Goal: Communication & Community: Answer question/provide support

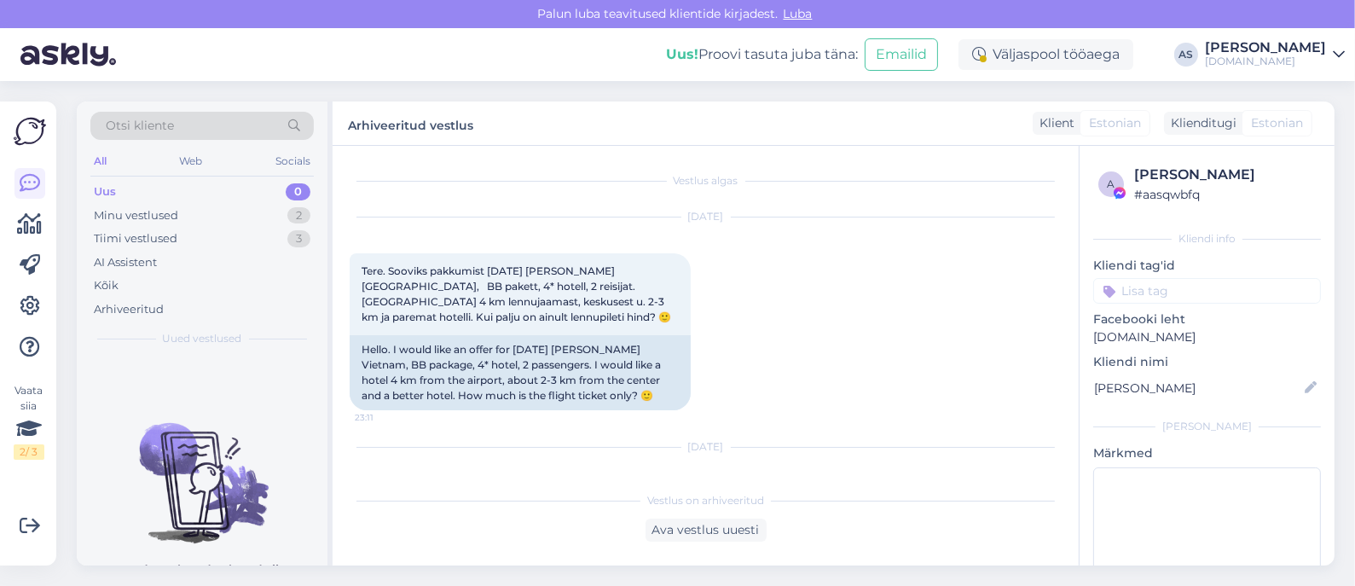
scroll to position [79, 0]
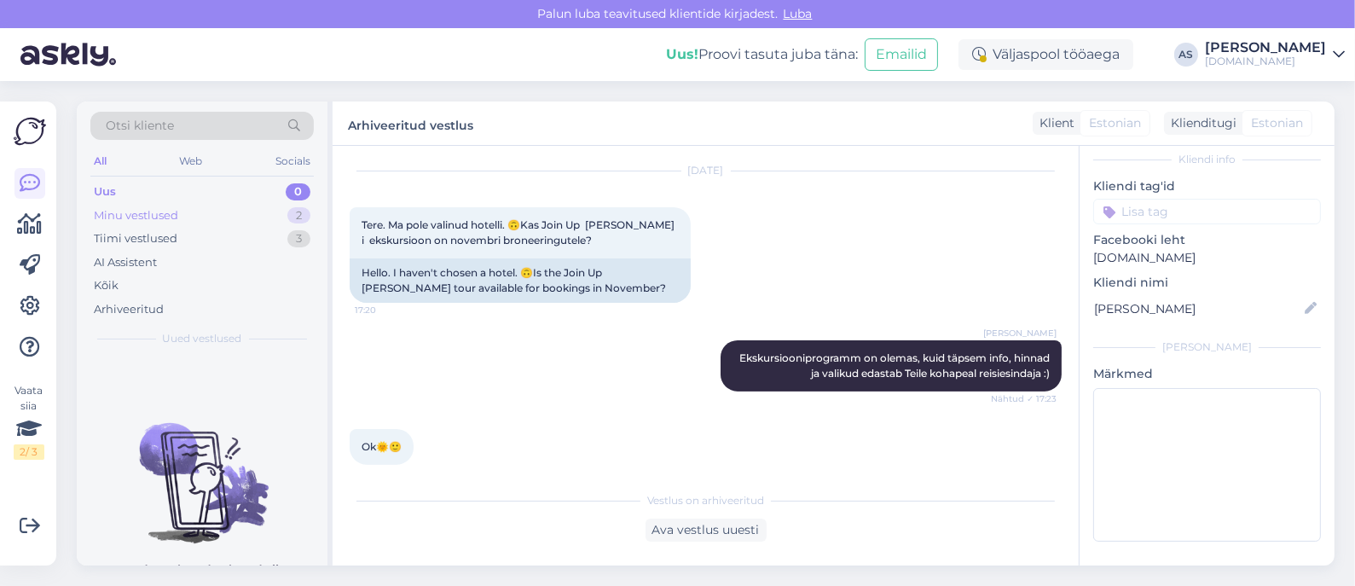
click at [226, 223] on div "Minu vestlused 2" at bounding box center [201, 216] width 223 height 24
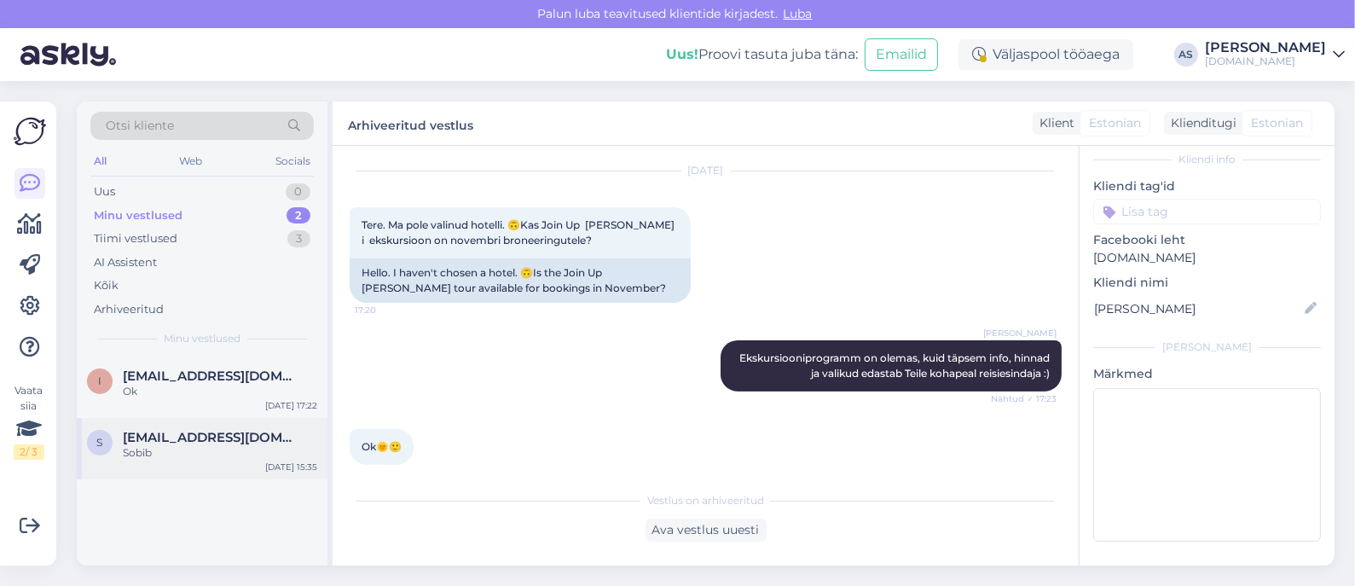
click at [195, 449] on div "Sobib" at bounding box center [220, 452] width 194 height 15
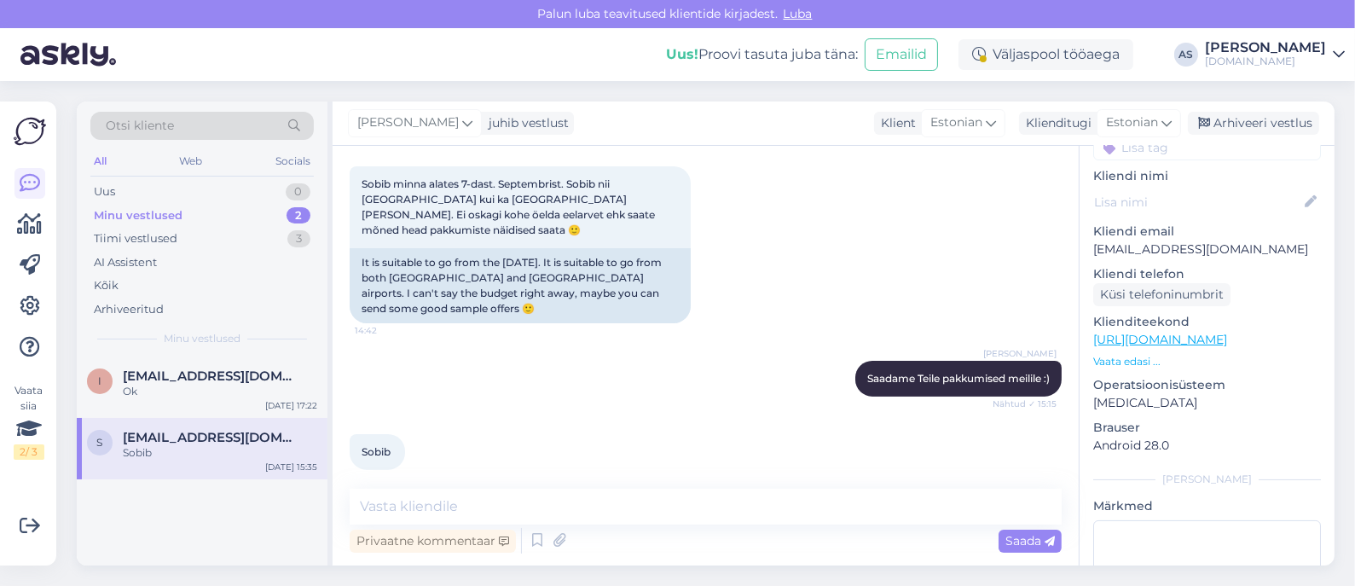
scroll to position [106, 0]
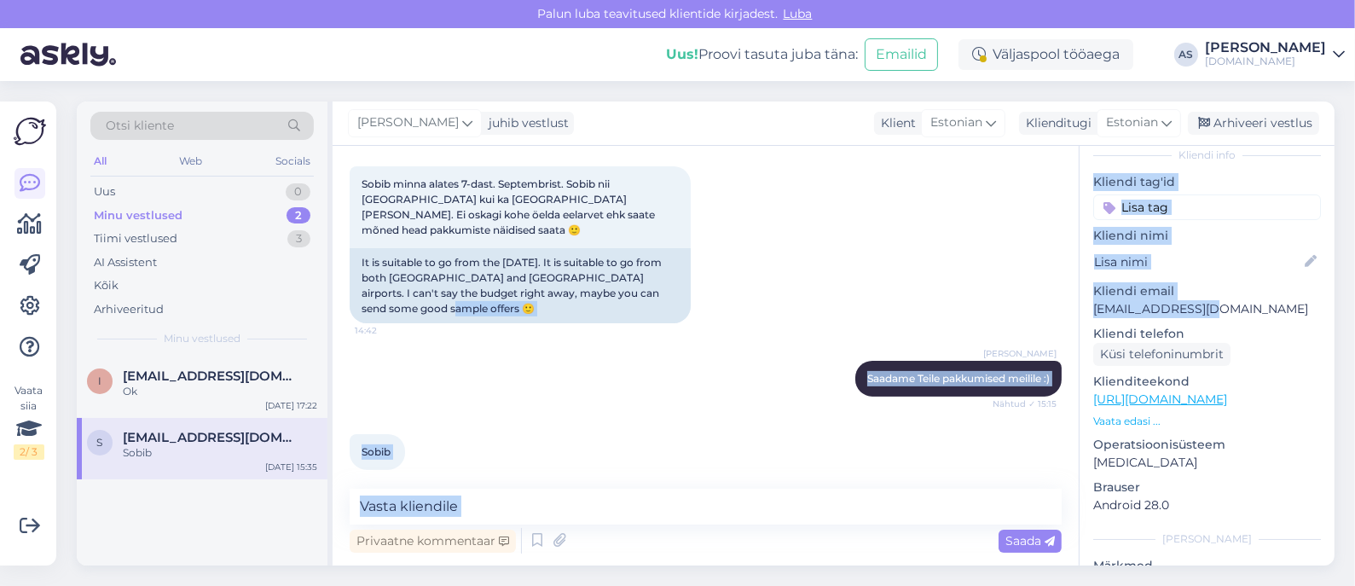
drag, startPoint x: 1239, startPoint y: 298, endPoint x: 1077, endPoint y: 296, distance: 162.0
click at [1077, 296] on div "Vestlus algas [DATE] Terw 13:35 Hello [PERSON_NAME], sooviks head reisi pakkumi…" at bounding box center [834, 356] width 1002 height 420
click at [1141, 300] on p "[EMAIL_ADDRESS][DOMAIN_NAME]" at bounding box center [1207, 309] width 228 height 18
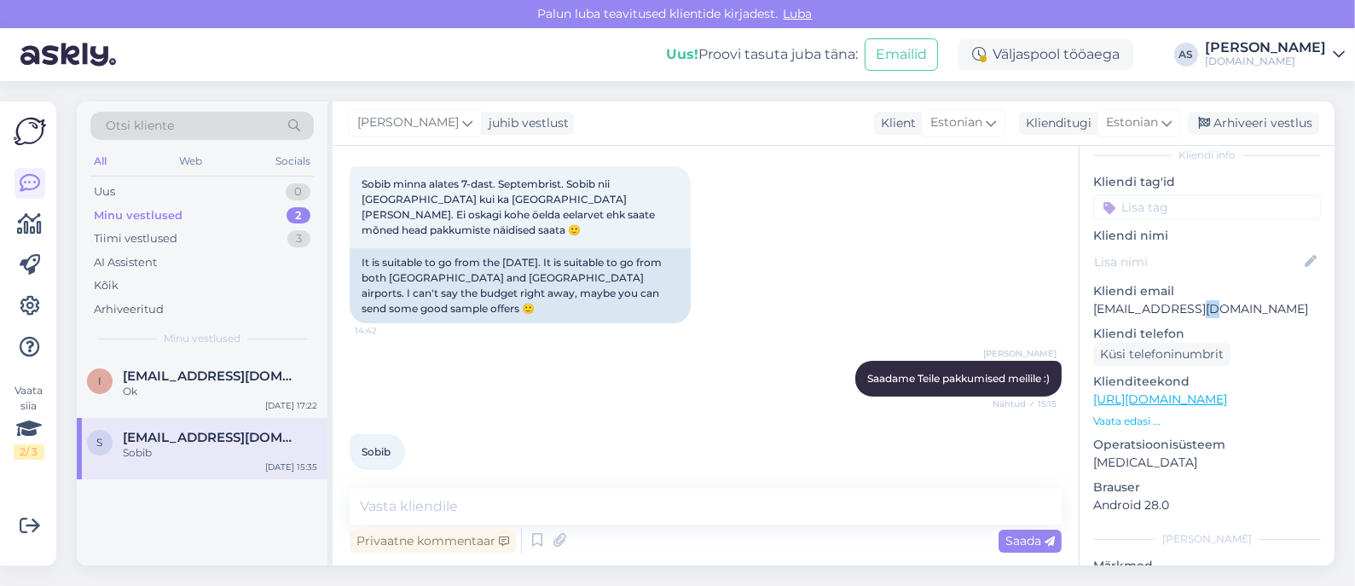
click at [1167, 300] on p "[EMAIL_ADDRESS][DOMAIN_NAME]" at bounding box center [1207, 309] width 228 height 18
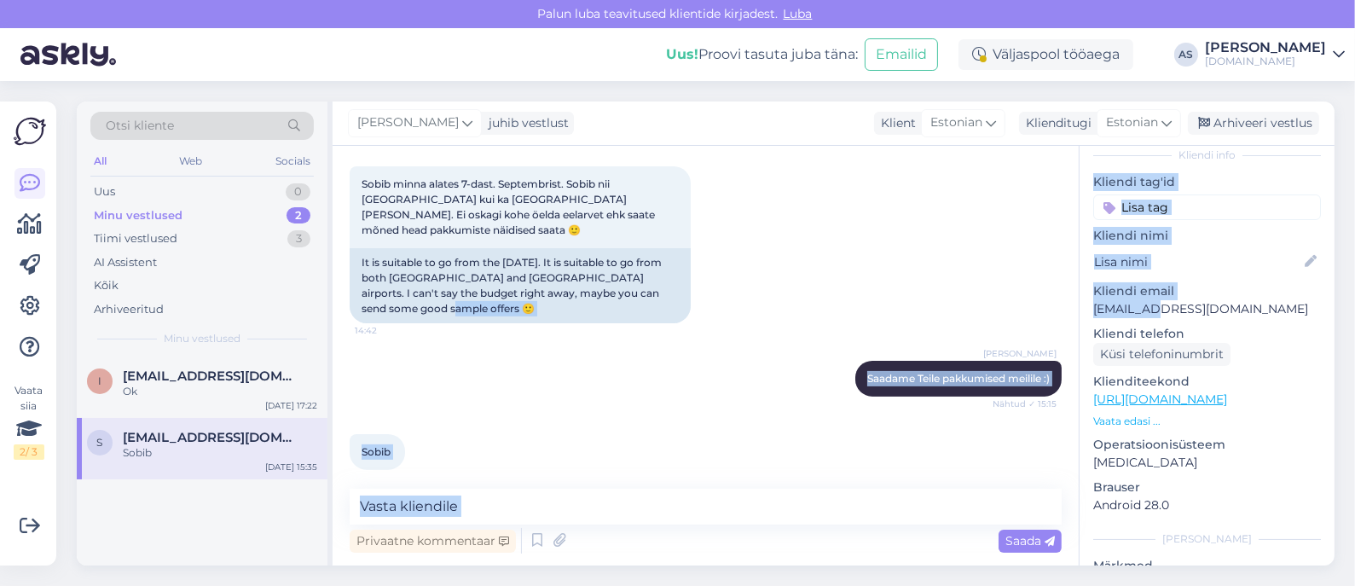
drag, startPoint x: 1121, startPoint y: 294, endPoint x: 1074, endPoint y: 296, distance: 46.9
click at [1074, 296] on div "Vestlus algas [DATE] Terw 13:35 Hello [PERSON_NAME], sooviks head reisi pakkumi…" at bounding box center [834, 356] width 1002 height 420
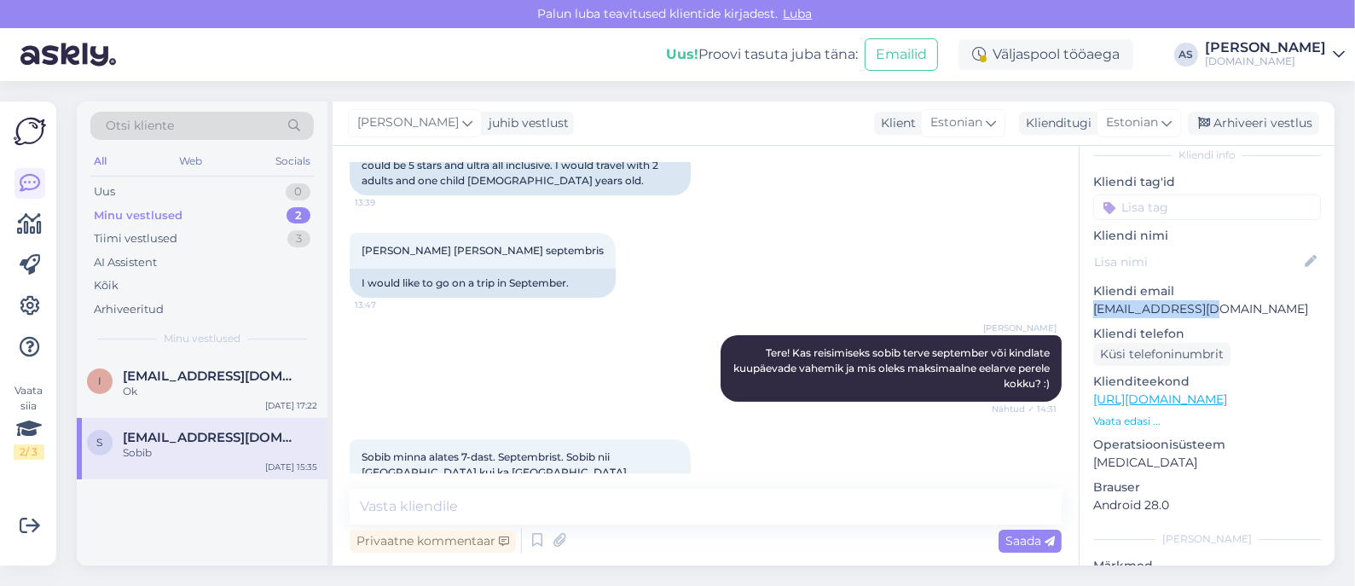
drag, startPoint x: 1114, startPoint y: 287, endPoint x: 1088, endPoint y: 289, distance: 25.7
click at [1088, 289] on div "l # lbtbsh1f Offline [GEOGRAPHIC_DATA], [GEOGRAPHIC_DATA] Kliendi info Kliendi …" at bounding box center [1207, 399] width 255 height 719
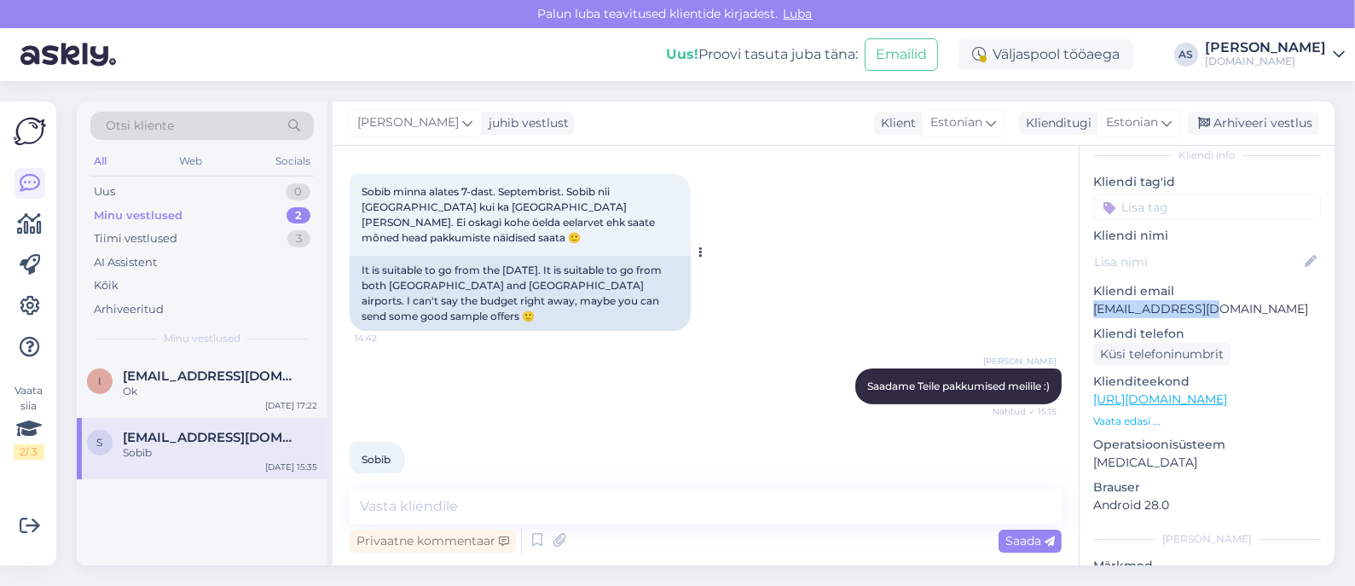
scroll to position [605, 0]
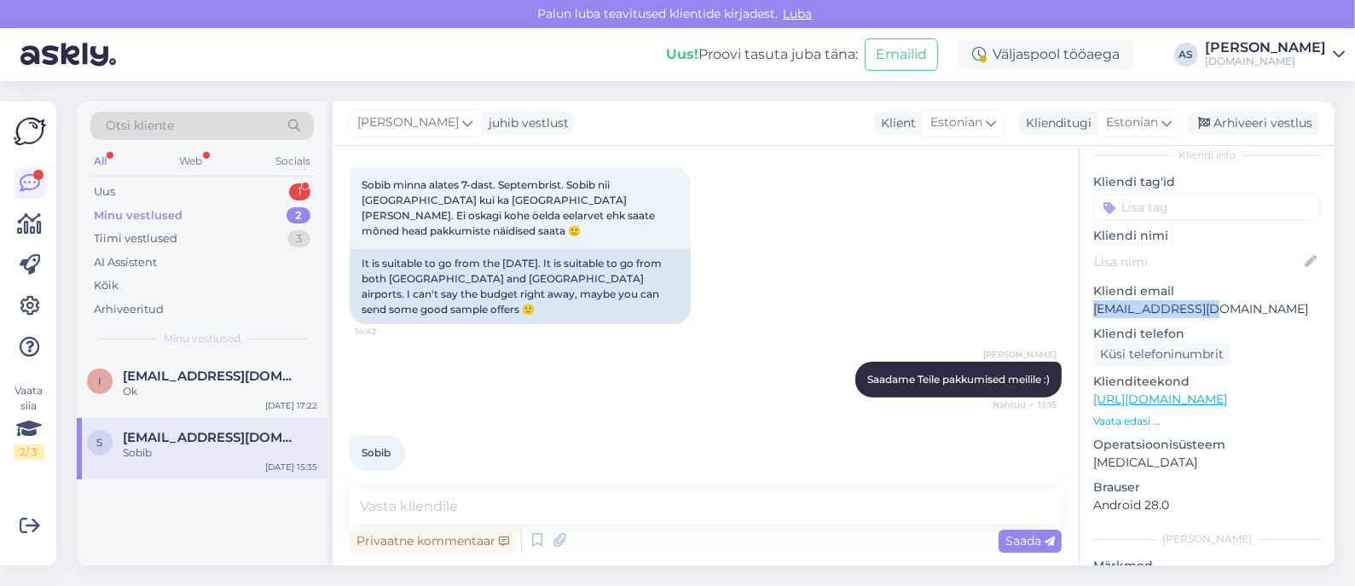
click at [254, 204] on div "Minu vestlused 2" at bounding box center [201, 216] width 223 height 24
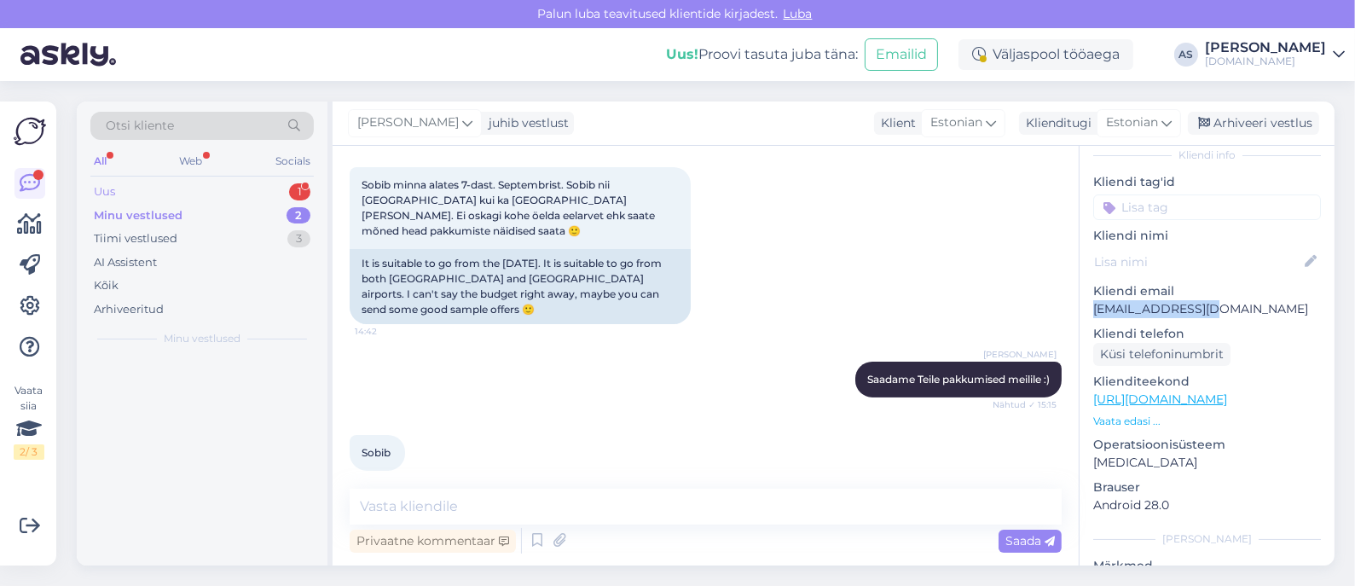
click at [257, 188] on div "Uus 1" at bounding box center [201, 192] width 223 height 24
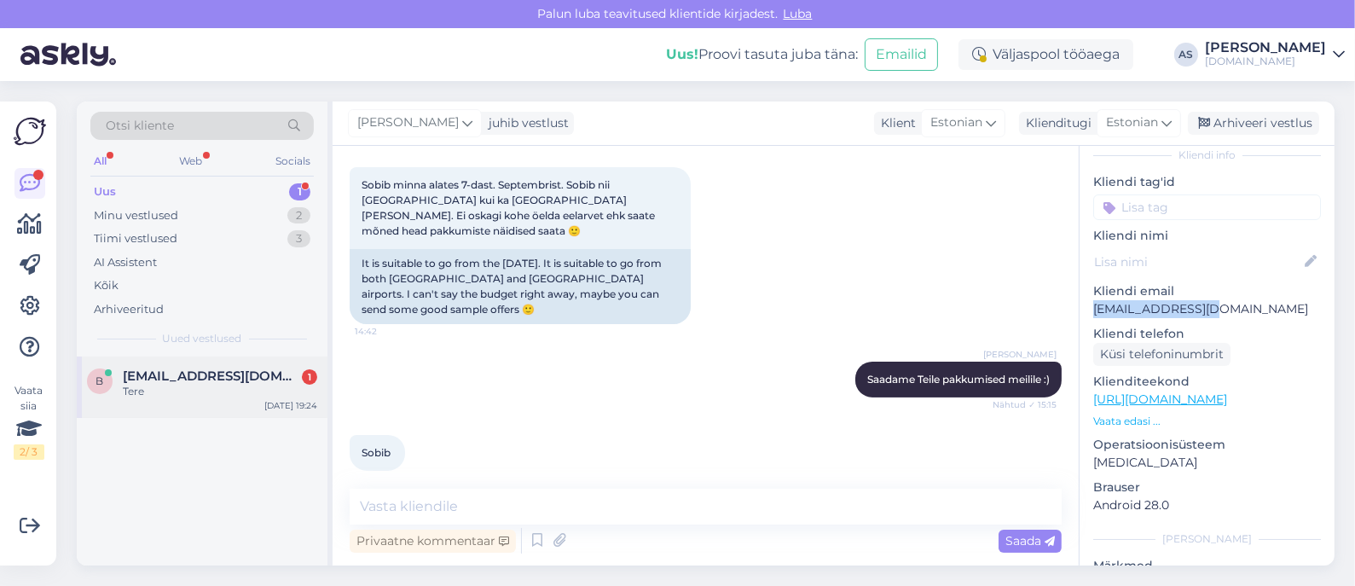
click at [210, 391] on div "Tere" at bounding box center [220, 391] width 194 height 15
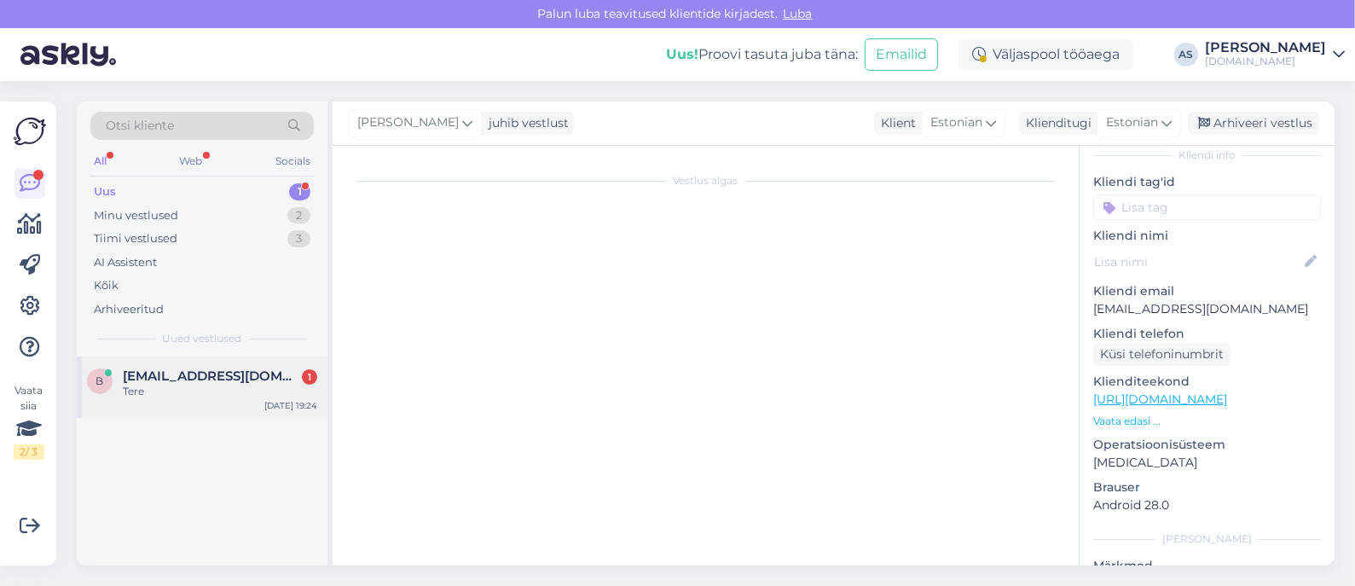
scroll to position [0, 0]
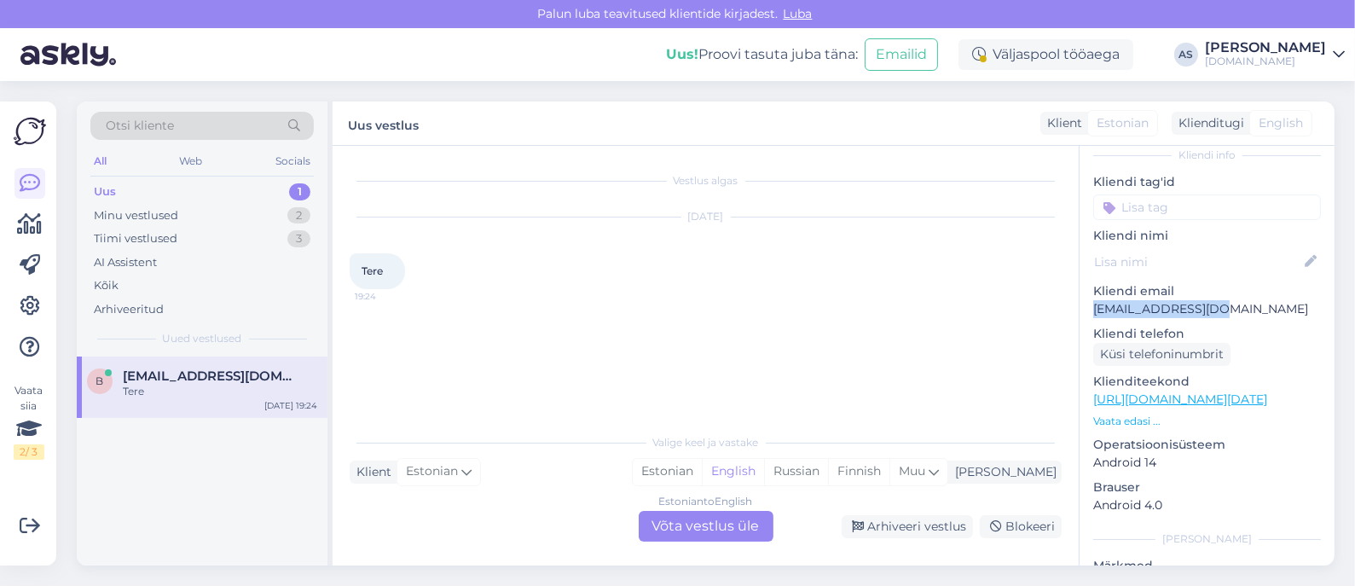
drag, startPoint x: 1242, startPoint y: 283, endPoint x: 1227, endPoint y: 287, distance: 15.1
click at [1227, 287] on div "Kliendi email [EMAIL_ADDRESS][DOMAIN_NAME]" at bounding box center [1207, 300] width 228 height 36
copy div "[EMAIL_ADDRESS][DOMAIN_NAME]"
click at [1136, 414] on p "Vaata edasi ..." at bounding box center [1207, 421] width 228 height 15
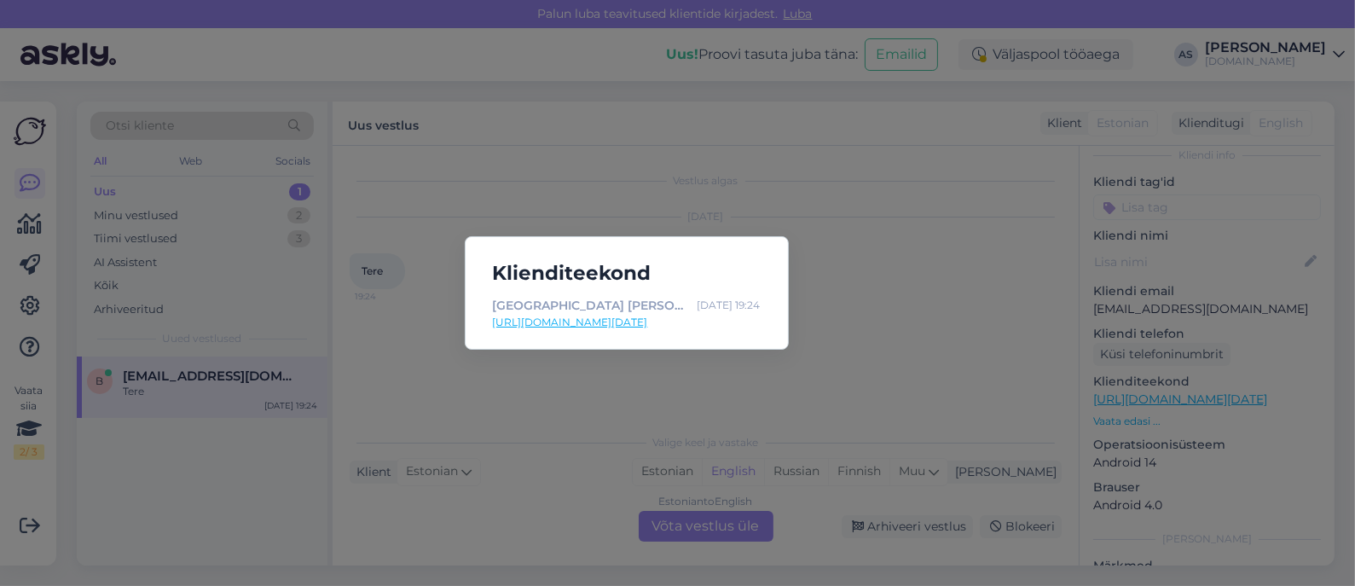
click at [733, 523] on div "Klienditeekond [GEOGRAPHIC_DATA] [PERSON_NAME] | Tuusik [DATE] 19:24 [URL][DOMA…" at bounding box center [677, 293] width 1355 height 586
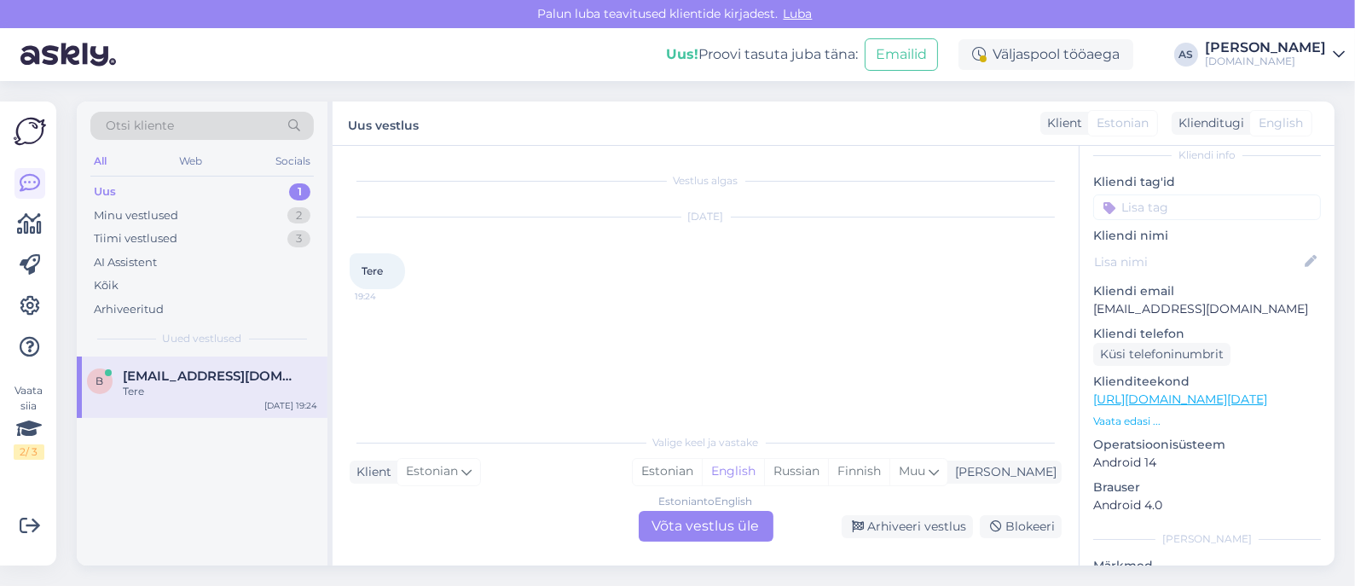
click at [698, 522] on div "Estonian to English Võta vestlus üle" at bounding box center [706, 526] width 135 height 31
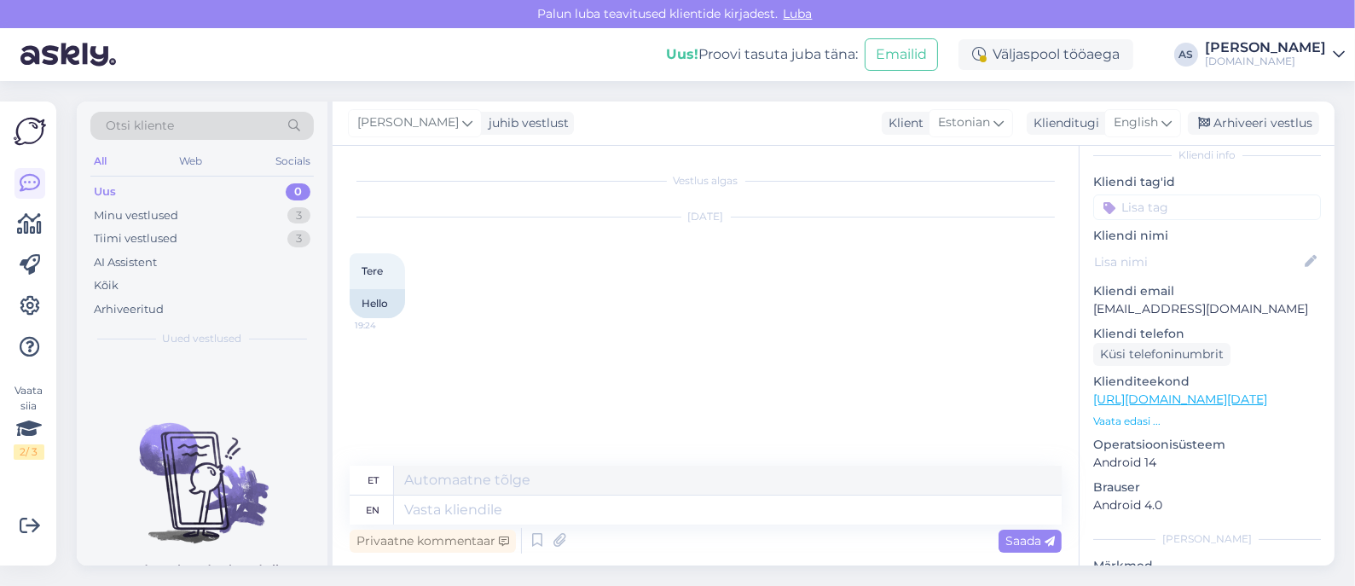
drag, startPoint x: 1133, startPoint y: 125, endPoint x: 1120, endPoint y: 142, distance: 22.5
click at [1134, 125] on span "English" at bounding box center [1136, 122] width 44 height 19
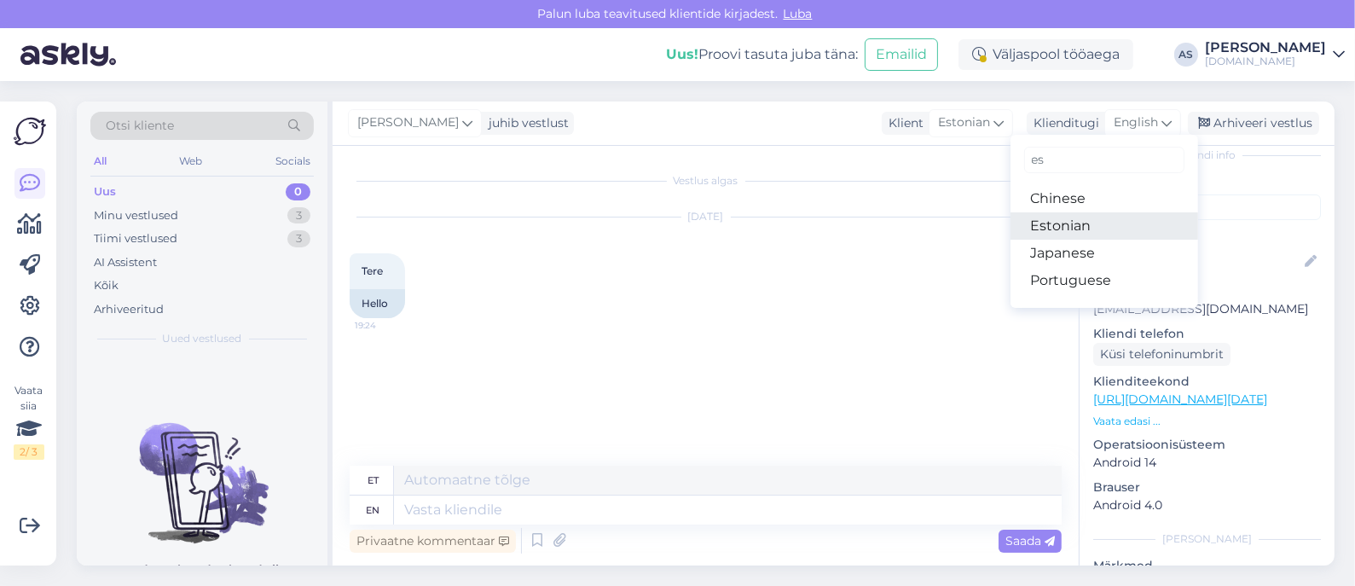
click at [1070, 229] on link "Estonian" at bounding box center [1105, 225] width 188 height 27
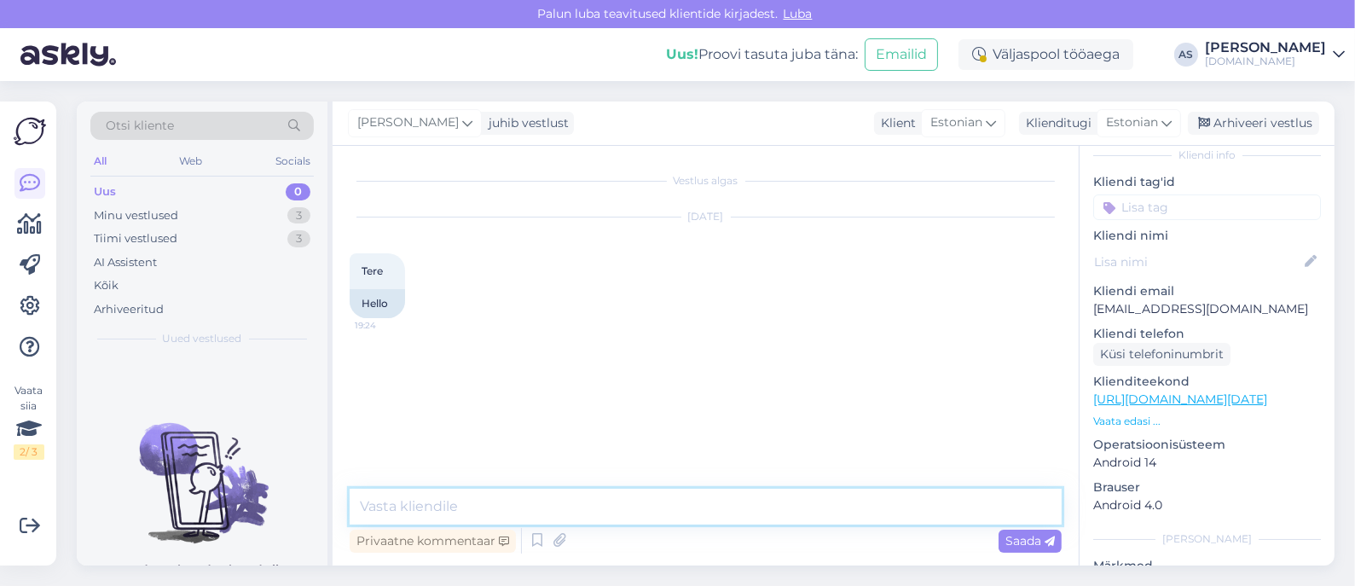
click at [571, 499] on textarea at bounding box center [706, 507] width 712 height 36
type textarea "Tere, kuidas saame abiks olla? :)"
click at [857, 317] on div "[DATE] Tere 19:24 Hello" at bounding box center [706, 268] width 712 height 138
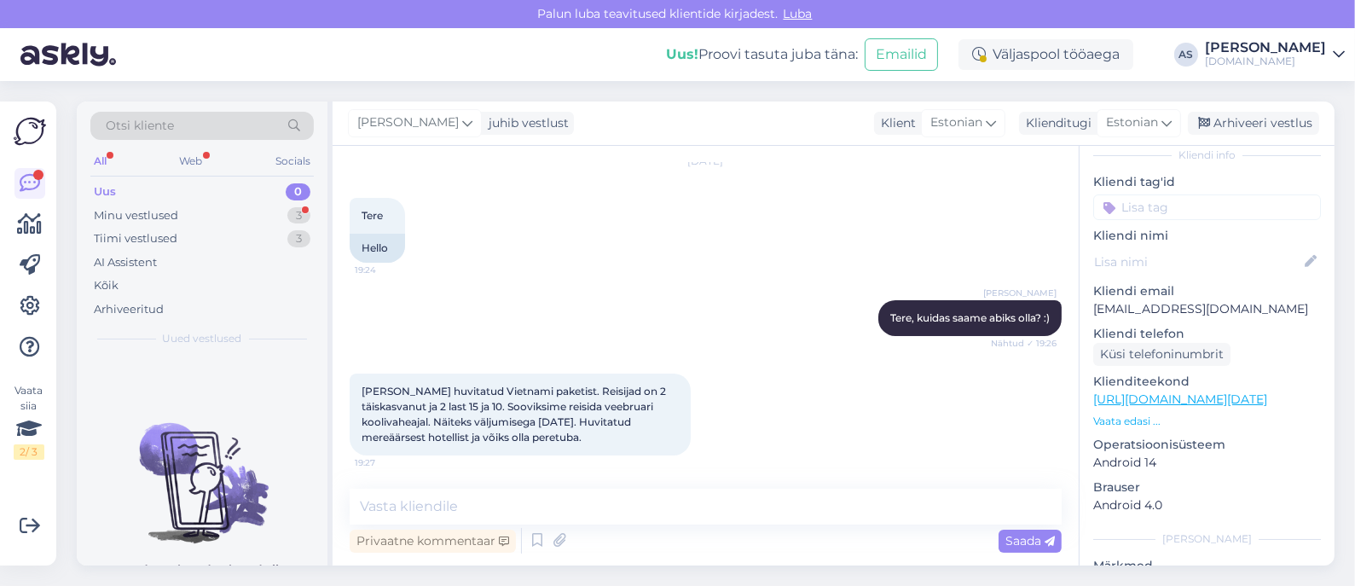
scroll to position [55, 0]
click at [695, 518] on textarea at bounding box center [706, 507] width 712 height 36
click at [696, 518] on textarea at bounding box center [706, 507] width 712 height 36
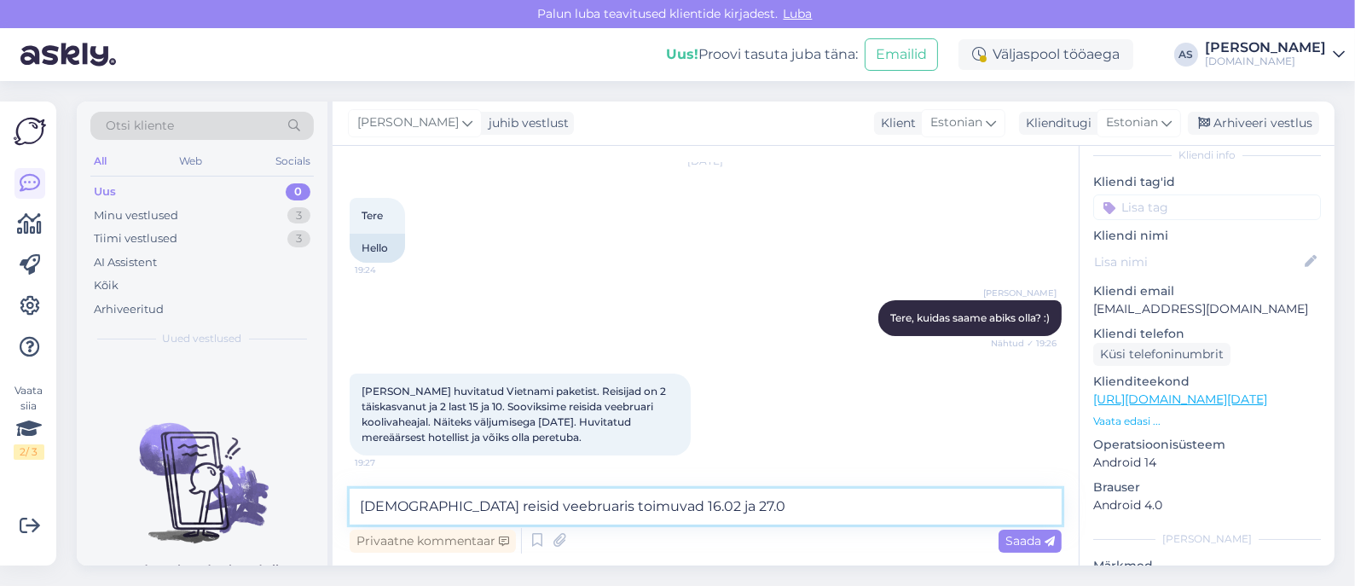
type textarea "[DEMOGRAPHIC_DATA] reisid veebruaris toimuvad 16.02 ja 27.02"
drag, startPoint x: 719, startPoint y: 505, endPoint x: 737, endPoint y: 503, distance: 18.0
click at [720, 504] on textarea "[DEMOGRAPHIC_DATA] reisid veebruaris toimuvad 16.02 ja 27.02" at bounding box center [706, 507] width 712 height 36
click at [745, 501] on textarea "[DEMOGRAPHIC_DATA] reisid veebruaris toimuvad 16.02 ja 27.02" at bounding box center [706, 507] width 712 height 36
click at [755, 501] on textarea "[DEMOGRAPHIC_DATA] reisid veebruaris toimuvad 16.02 ja 27.02" at bounding box center [706, 507] width 712 height 36
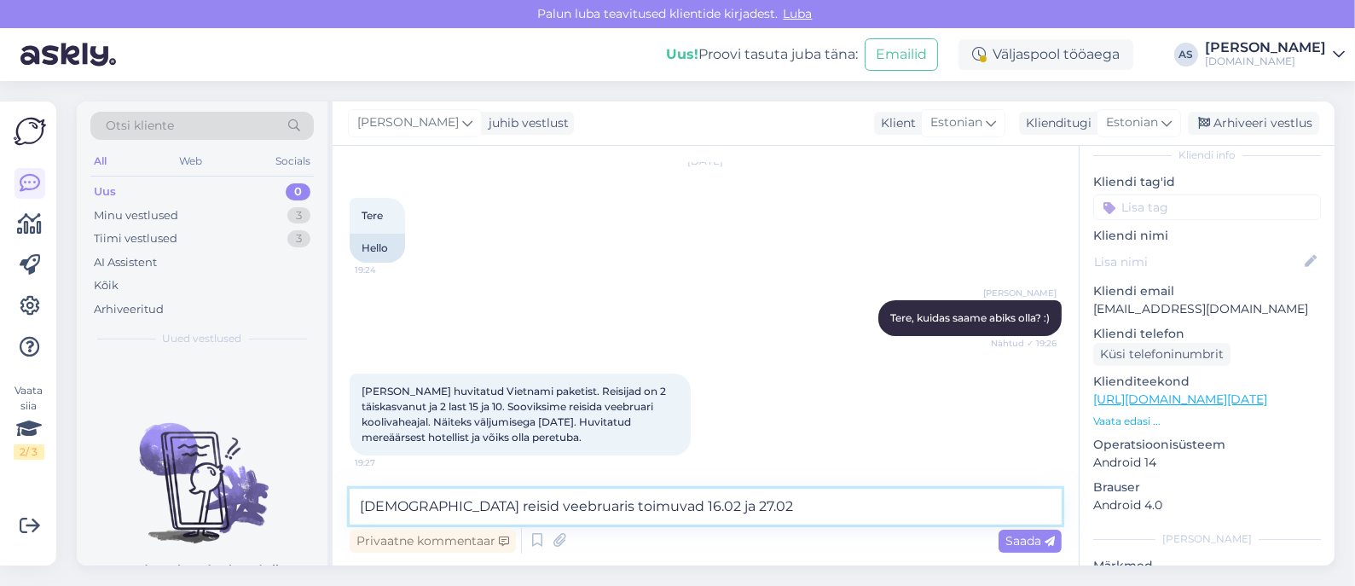
click at [755, 502] on textarea "[DEMOGRAPHIC_DATA] reisid veebruaris toimuvad 16.02 ja 27.02" at bounding box center [706, 507] width 712 height 36
click at [767, 504] on textarea "[DEMOGRAPHIC_DATA] reisid veebruaris toimuvad 16.02 ja 27.02" at bounding box center [706, 507] width 712 height 36
click at [768, 506] on textarea "[DEMOGRAPHIC_DATA] reisid veebruaris toimuvad 16.02 ja 27.02" at bounding box center [706, 507] width 712 height 36
click at [768, 509] on textarea "[DEMOGRAPHIC_DATA] reisid veebruaris toimuvad 16.02 ja 27.02" at bounding box center [706, 507] width 712 height 36
click at [772, 501] on textarea "[DEMOGRAPHIC_DATA] reisid veebruaris toimuvad 16.02 ja 27.02" at bounding box center [706, 507] width 712 height 36
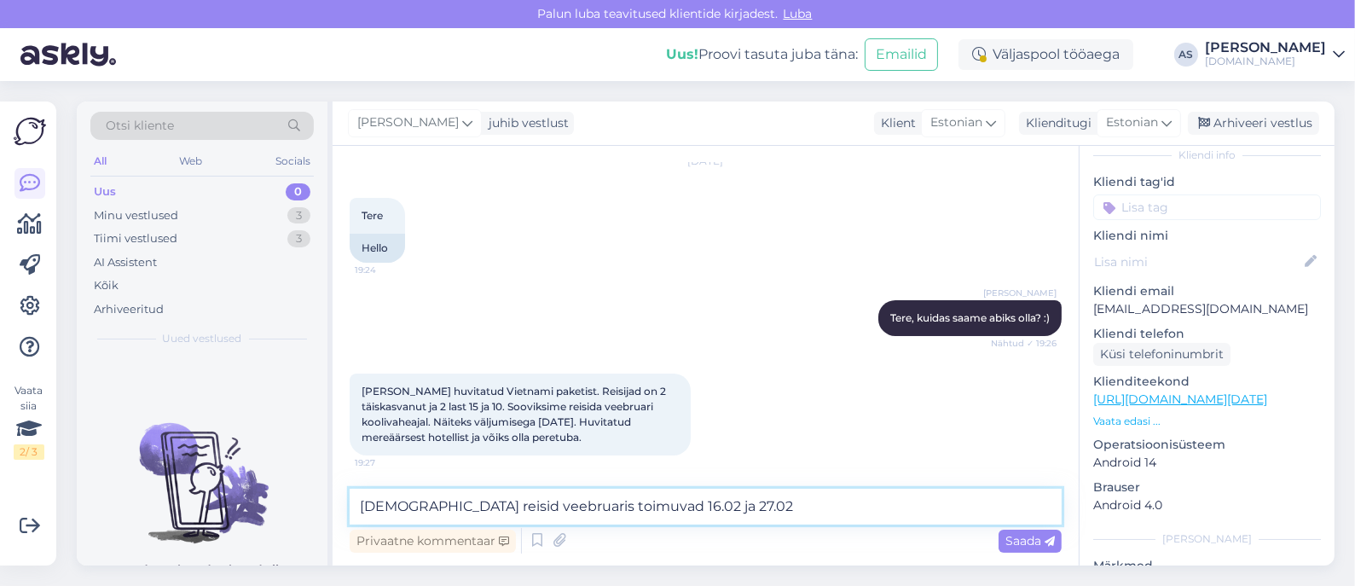
click at [772, 501] on textarea "[DEMOGRAPHIC_DATA] reisid veebruaris toimuvad 16.02 ja 27.02" at bounding box center [706, 507] width 712 height 36
click at [773, 501] on textarea "[DEMOGRAPHIC_DATA] reisid veebruaris toimuvad 16.02 ja 27.02" at bounding box center [706, 507] width 712 height 36
click at [785, 505] on textarea "[DEMOGRAPHIC_DATA] reisid veebruaris toimuvad 16.02 ja 27.02" at bounding box center [706, 507] width 712 height 36
click at [814, 501] on textarea "[DEMOGRAPHIC_DATA] reisid veebruaris toimuvad 16.02 ja 27.02" at bounding box center [706, 507] width 712 height 36
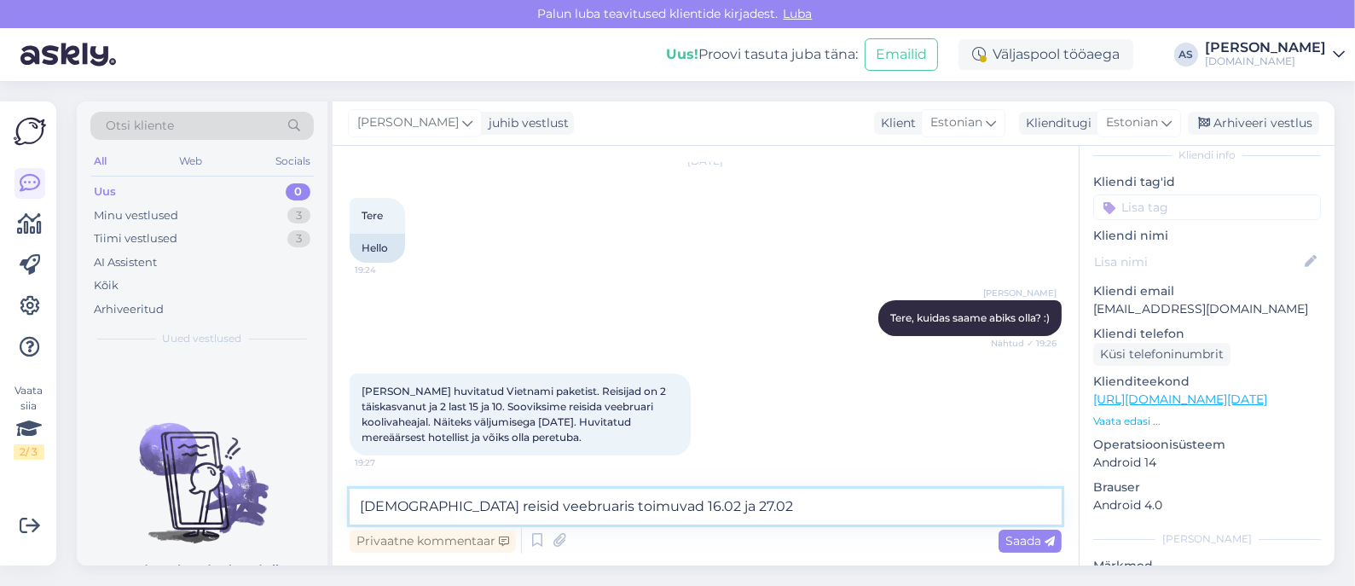
click at [797, 514] on textarea "[DEMOGRAPHIC_DATA] reisid veebruaris toimuvad 16.02 ja 27.02" at bounding box center [706, 507] width 712 height 36
click at [804, 509] on textarea "[DEMOGRAPHIC_DATA] reisid veebruaris toimuvad 16.02 ja 27.02" at bounding box center [706, 507] width 712 height 36
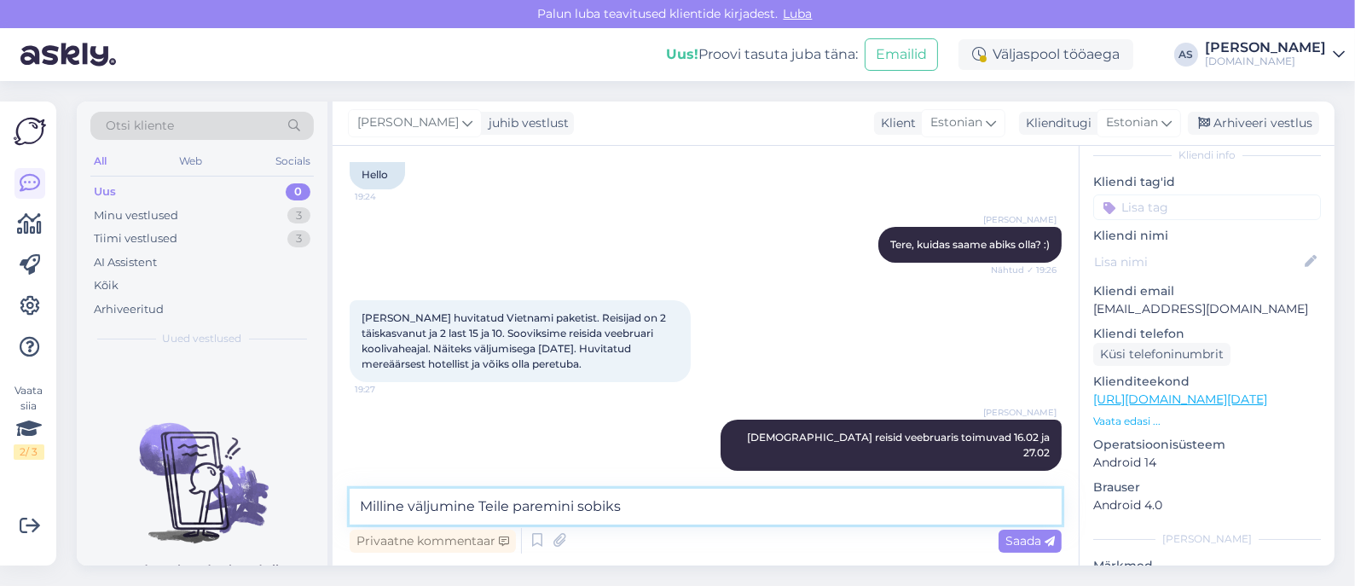
type textarea "Milline väljumine Teile paremini sobiks?"
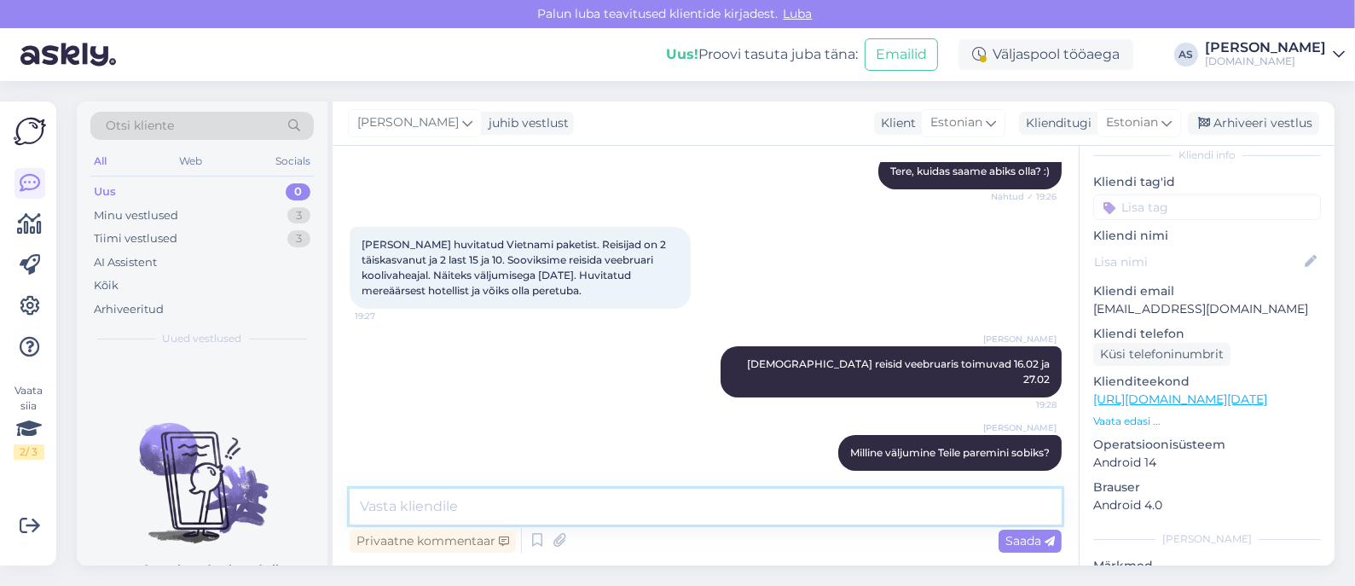
scroll to position [201, 0]
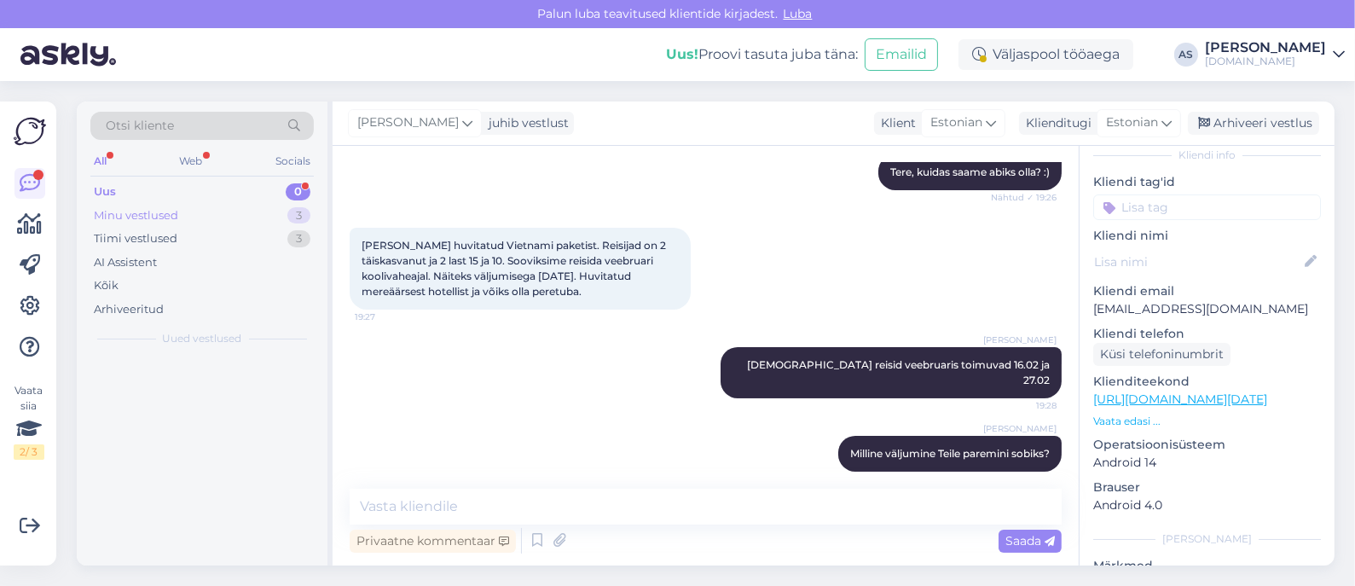
click at [229, 216] on div "Minu vestlused 3" at bounding box center [201, 216] width 223 height 24
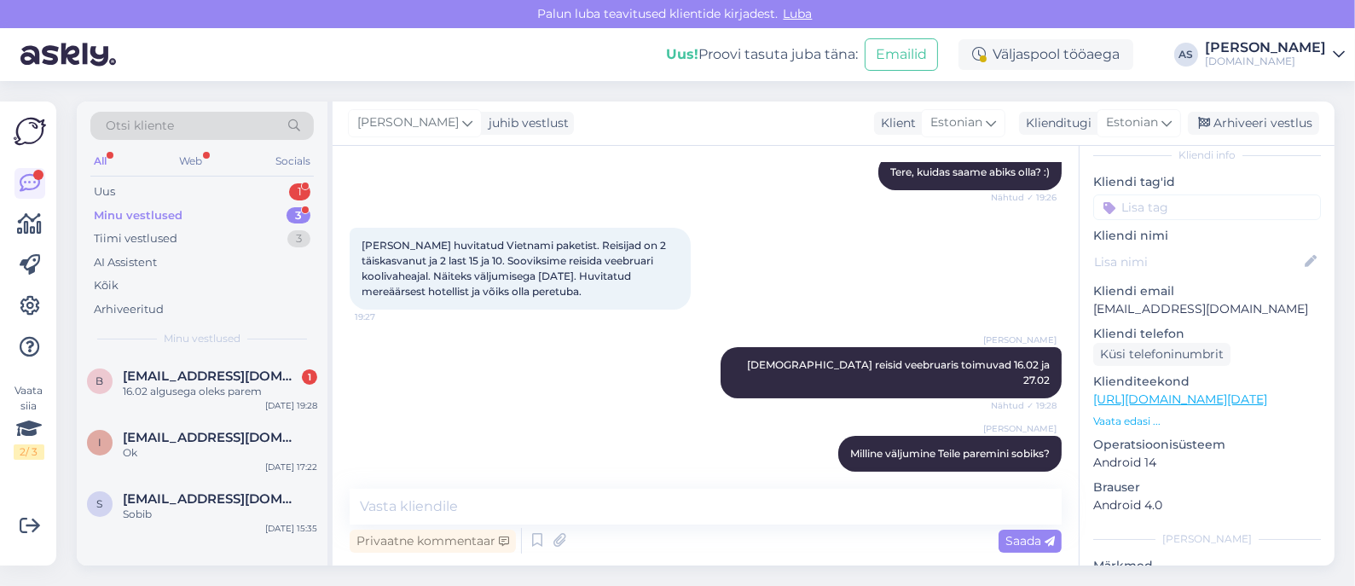
scroll to position [275, 0]
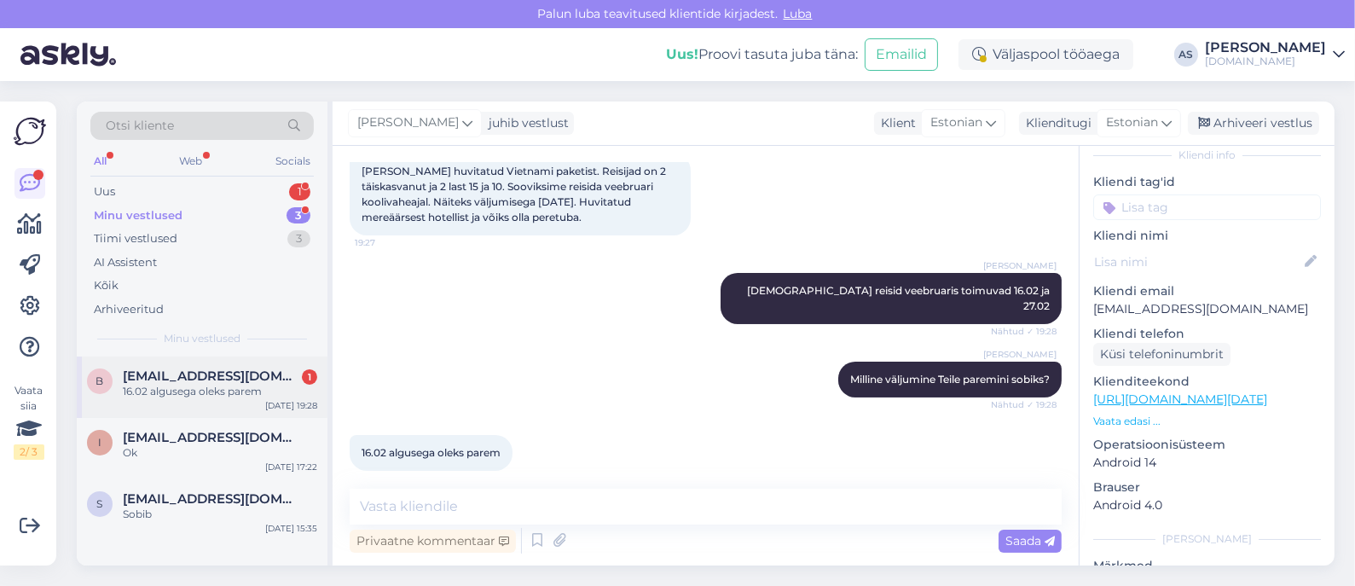
click at [219, 381] on span "[EMAIL_ADDRESS][DOMAIN_NAME]" at bounding box center [211, 375] width 177 height 15
click at [405, 506] on textarea at bounding box center [706, 507] width 712 height 36
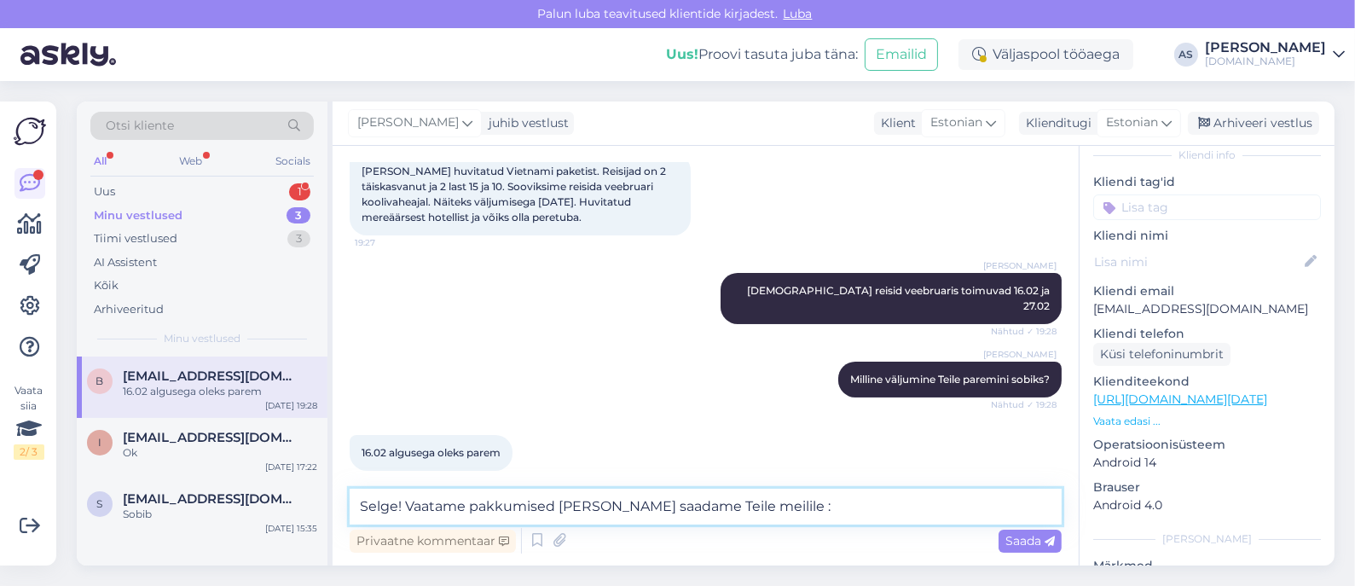
type textarea "Selge! Vaatame pakkumised üle ja saadame Teile meilile :)"
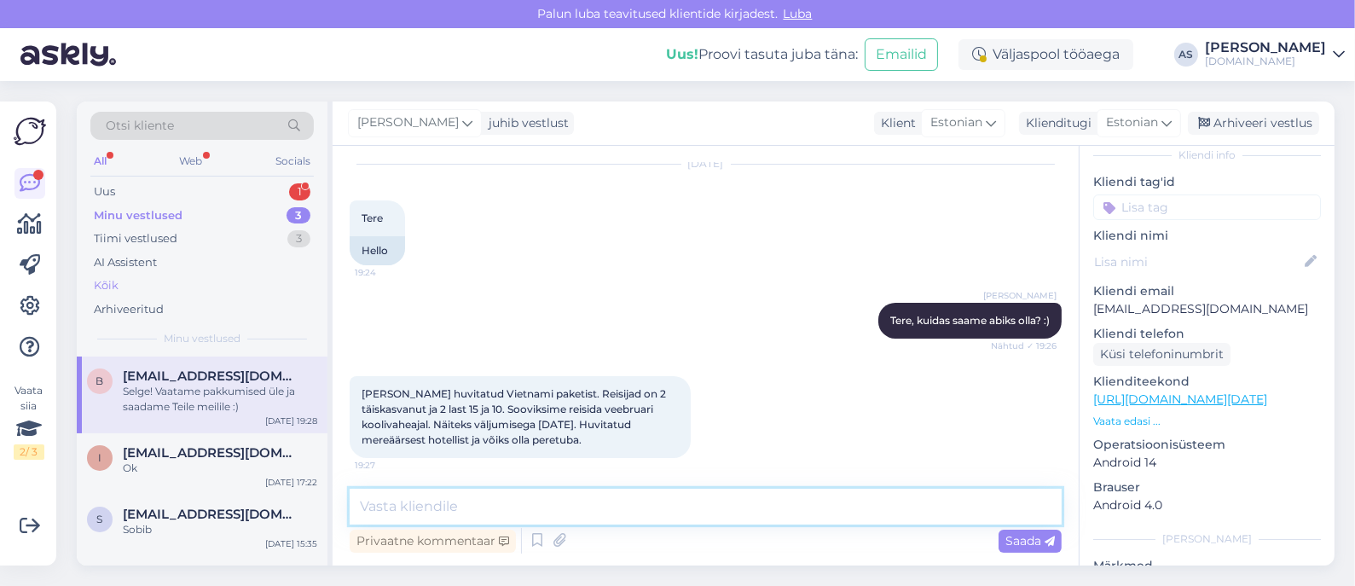
scroll to position [0, 0]
